Goal: Task Accomplishment & Management: Use online tool/utility

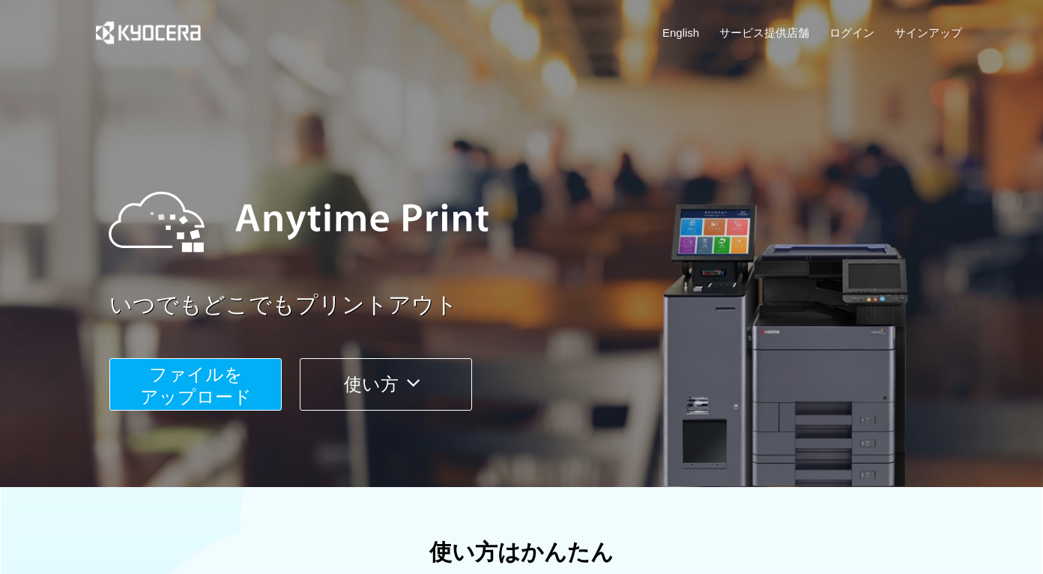
click at [175, 379] on span "ファイルを ​​アップロード" at bounding box center [196, 385] width 112 height 43
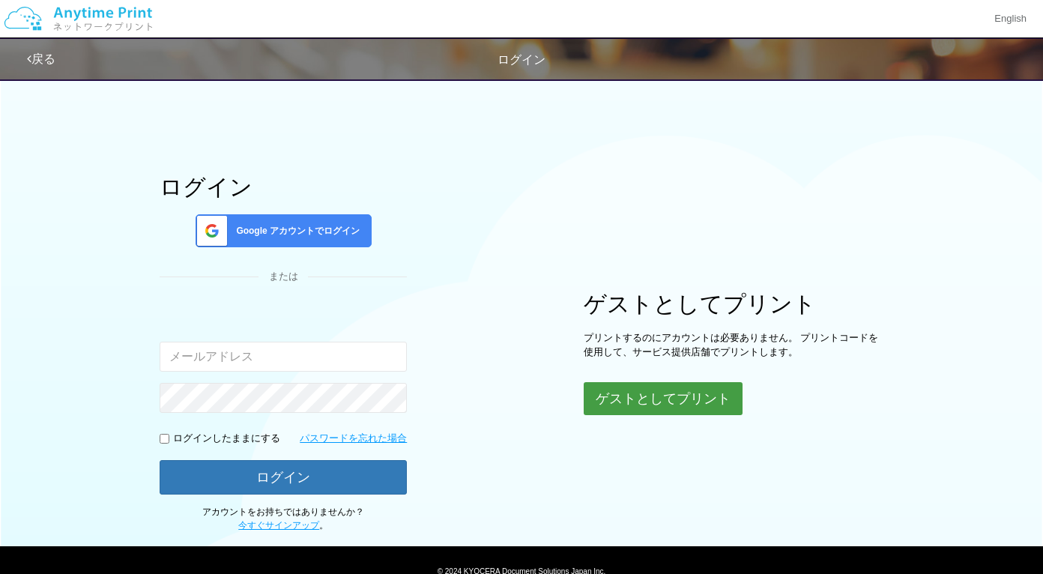
click at [646, 406] on button "ゲストとしてプリント" at bounding box center [662, 398] width 159 height 33
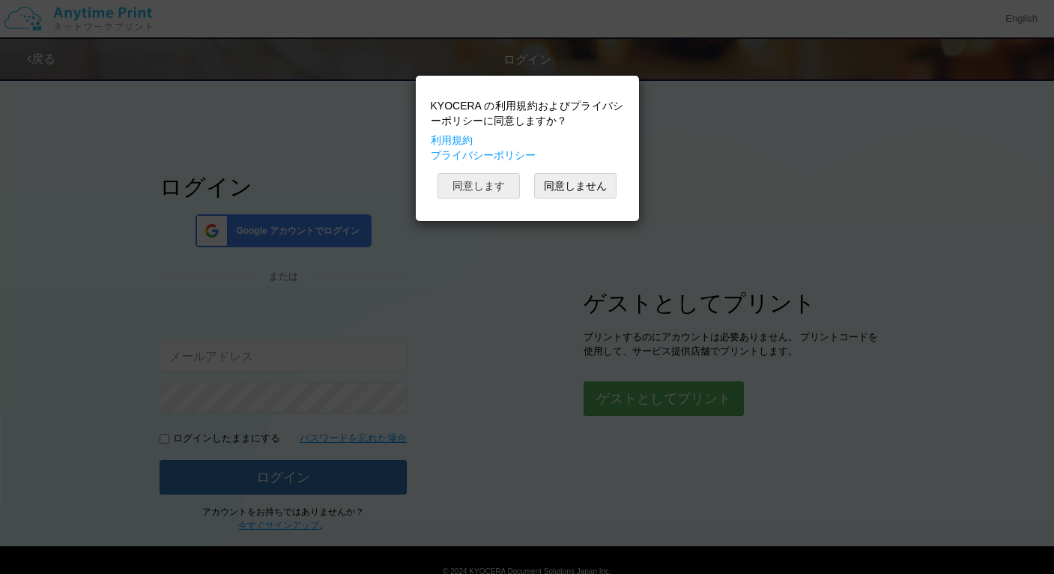
click at [482, 196] on button "同意します" at bounding box center [478, 185] width 82 height 25
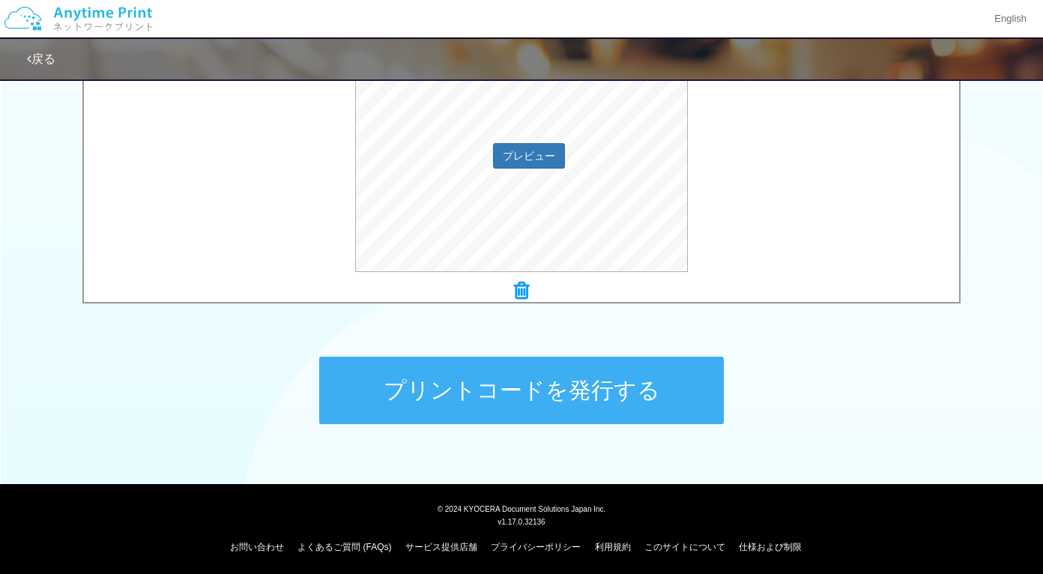
scroll to position [565, 0]
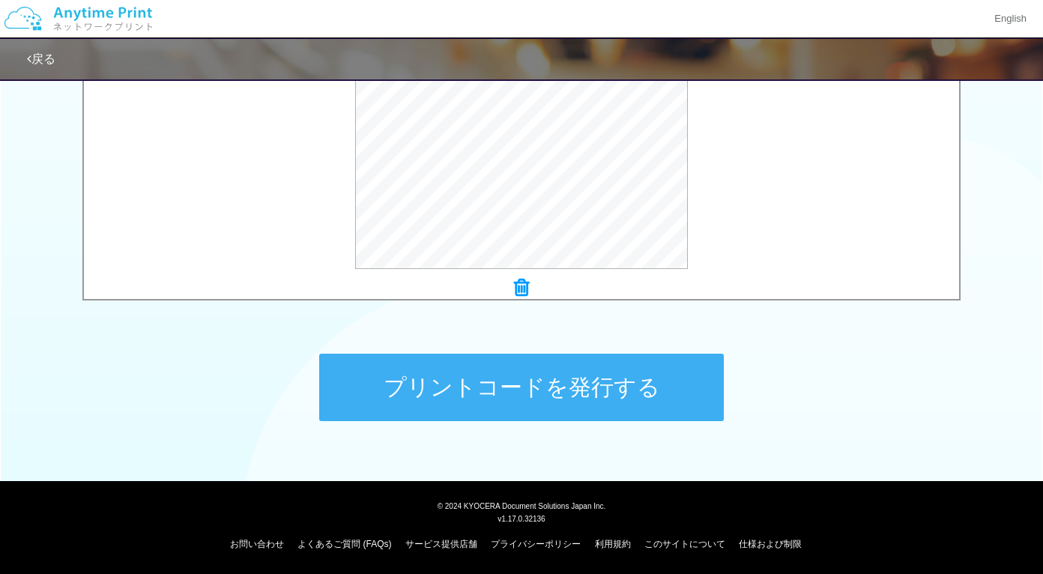
click at [634, 392] on button "プリントコードを発行する" at bounding box center [521, 387] width 404 height 67
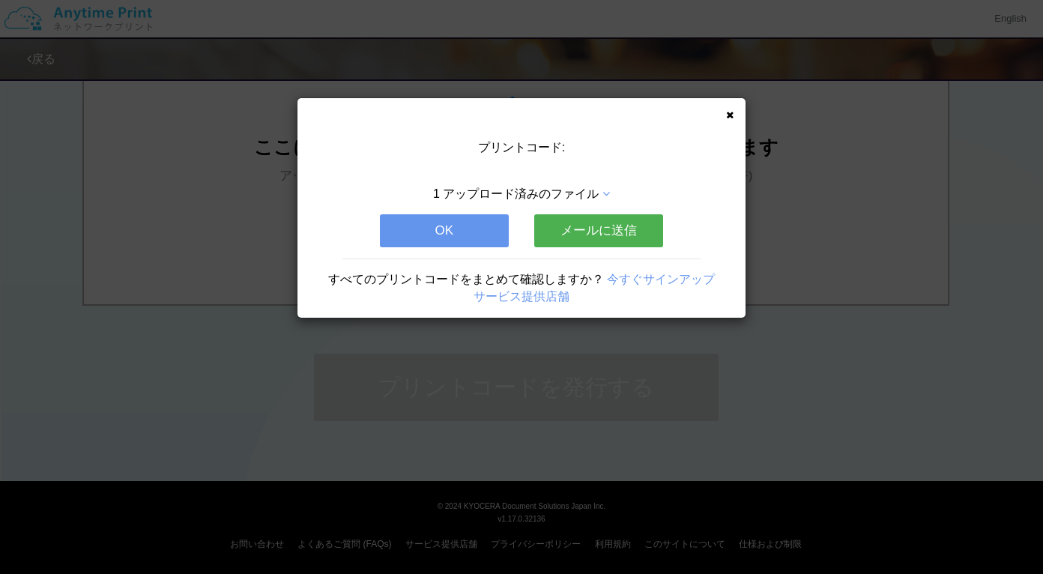
scroll to position [0, 0]
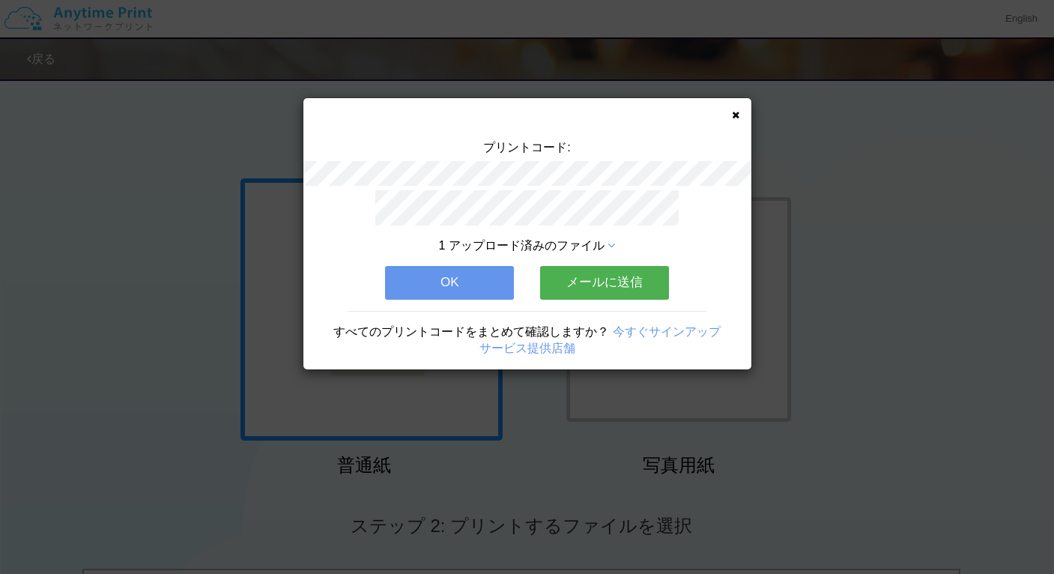
click at [592, 276] on button "メールに送信" at bounding box center [604, 282] width 129 height 33
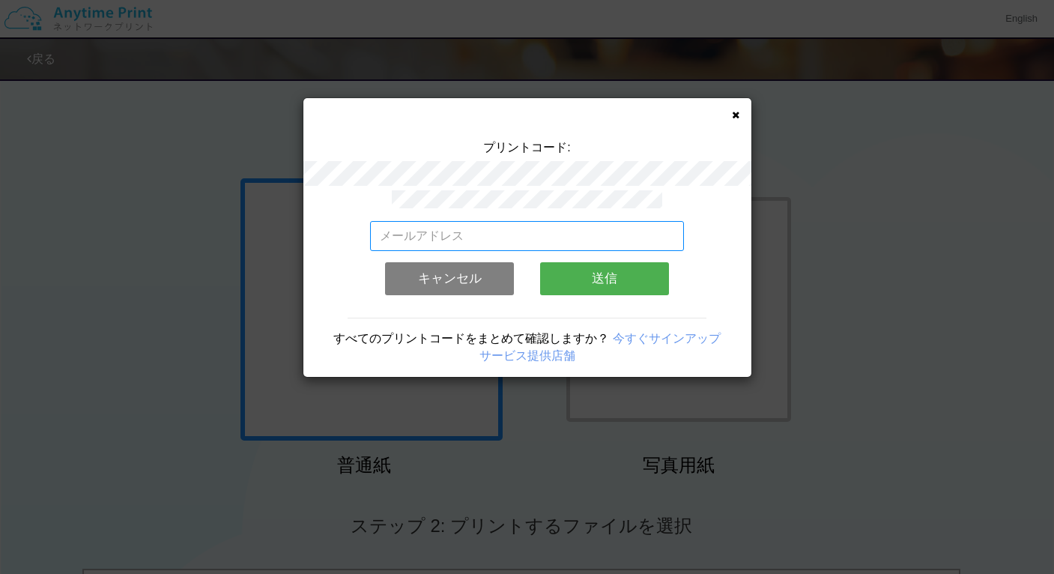
click at [456, 231] on input "email" at bounding box center [527, 236] width 314 height 30
type input "[PERSON_NAME][EMAIL_ADDRESS][DOMAIN_NAME]"
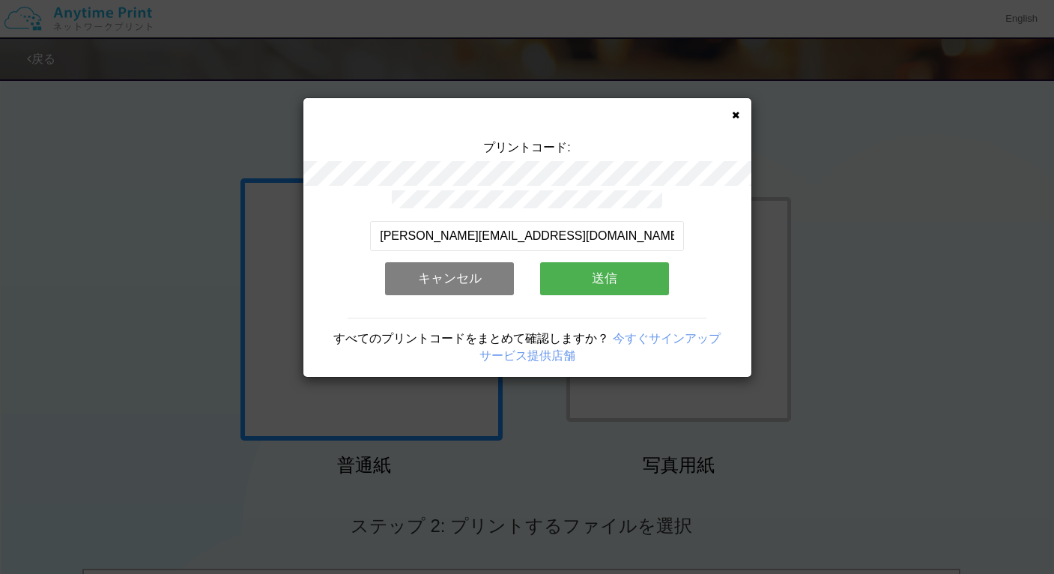
click at [589, 283] on button "送信" at bounding box center [604, 278] width 129 height 33
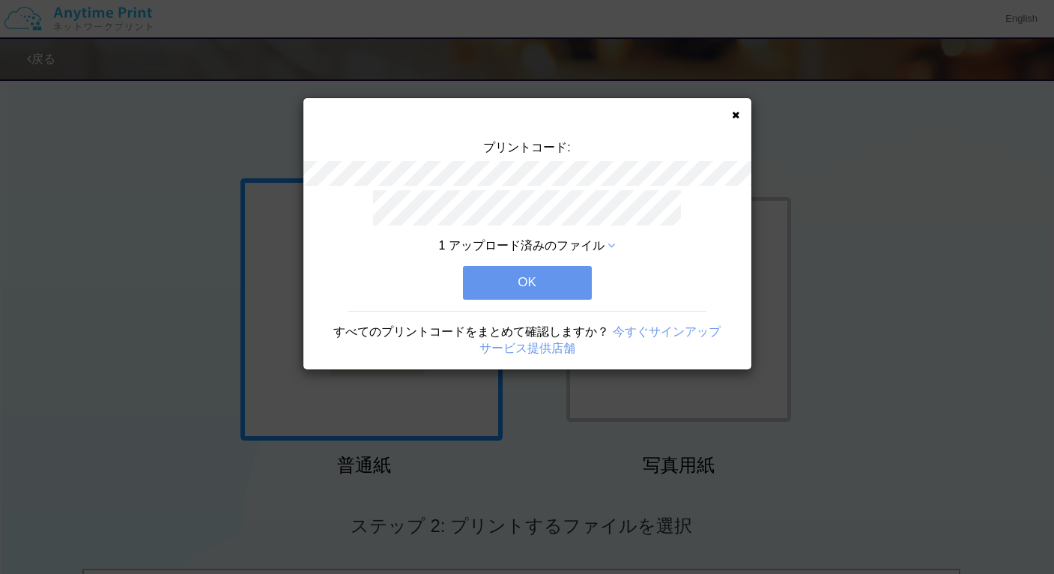
click at [589, 283] on button "OK" at bounding box center [527, 282] width 129 height 33
